Goal: Check status

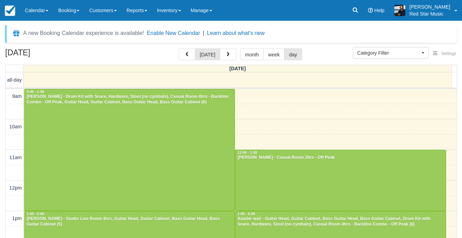
select select
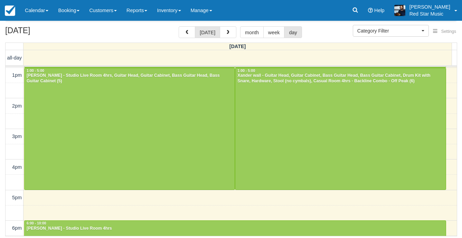
scroll to position [124, 0]
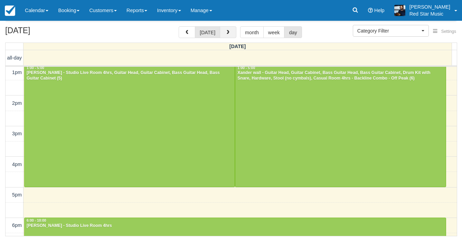
click at [223, 30] on button "button" at bounding box center [228, 32] width 17 height 12
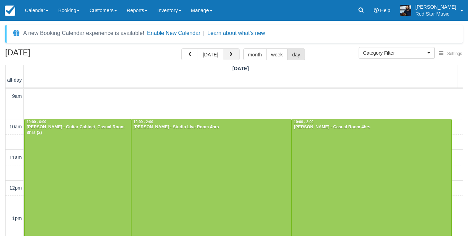
click at [228, 58] on button "button" at bounding box center [231, 54] width 17 height 12
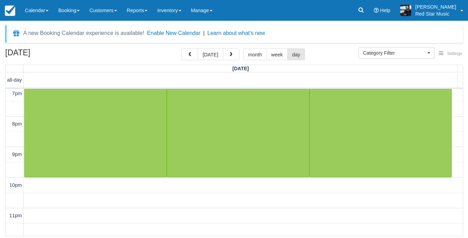
scroll to position [311, 0]
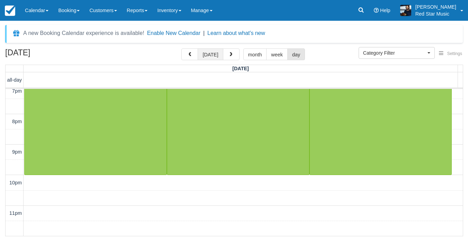
click at [215, 55] on button "[DATE]" at bounding box center [209, 54] width 25 height 12
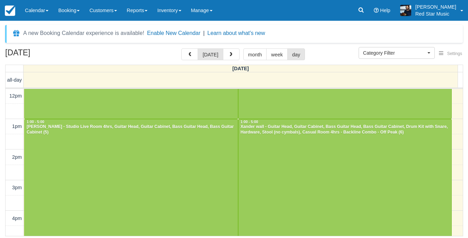
scroll to position [104, 0]
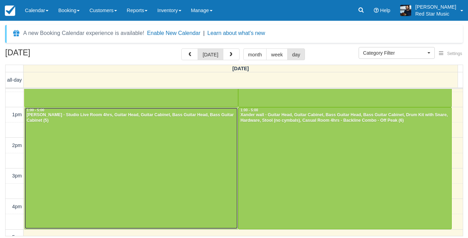
click at [171, 162] on div at bounding box center [131, 169] width 213 height 122
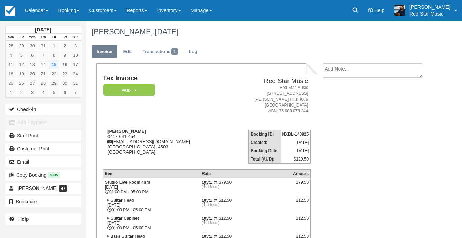
scroll to position [69, 0]
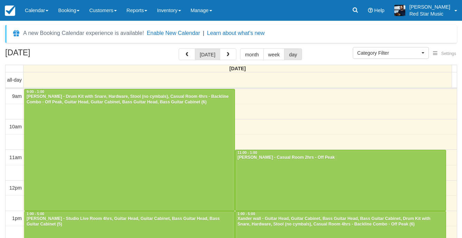
select select
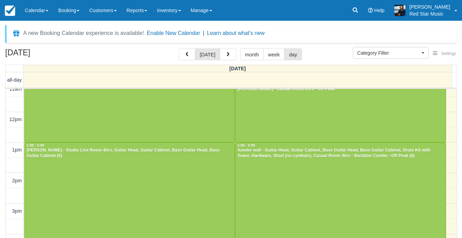
scroll to position [69, 0]
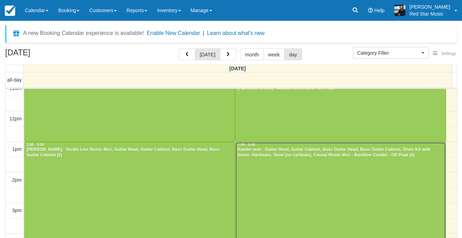
click at [335, 185] on div at bounding box center [341, 203] width 210 height 122
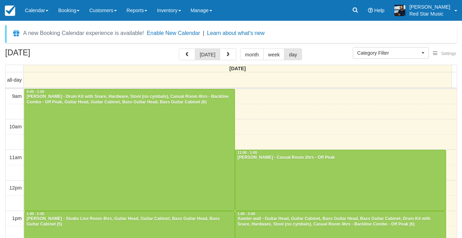
select select
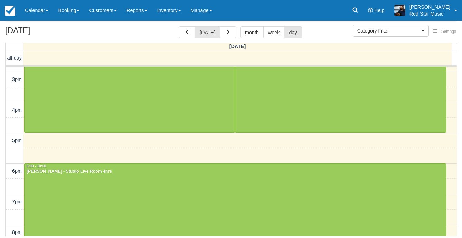
scroll to position [193, 0]
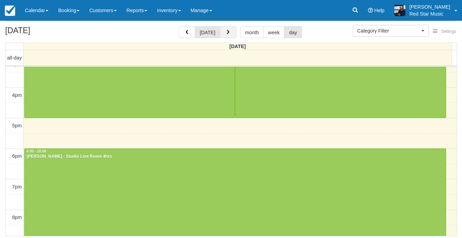
click at [232, 33] on button "button" at bounding box center [228, 32] width 17 height 12
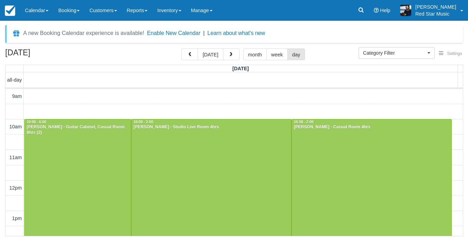
scroll to position [208, 0]
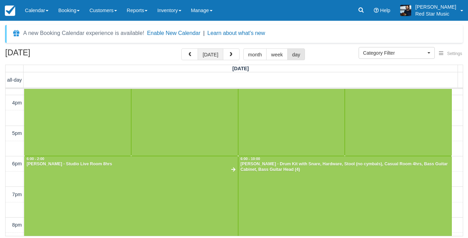
click at [215, 52] on button "[DATE]" at bounding box center [209, 54] width 25 height 12
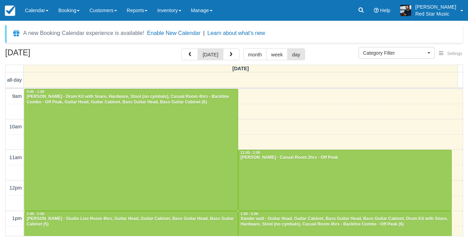
scroll to position [62, 0]
